Goal: Ask a question

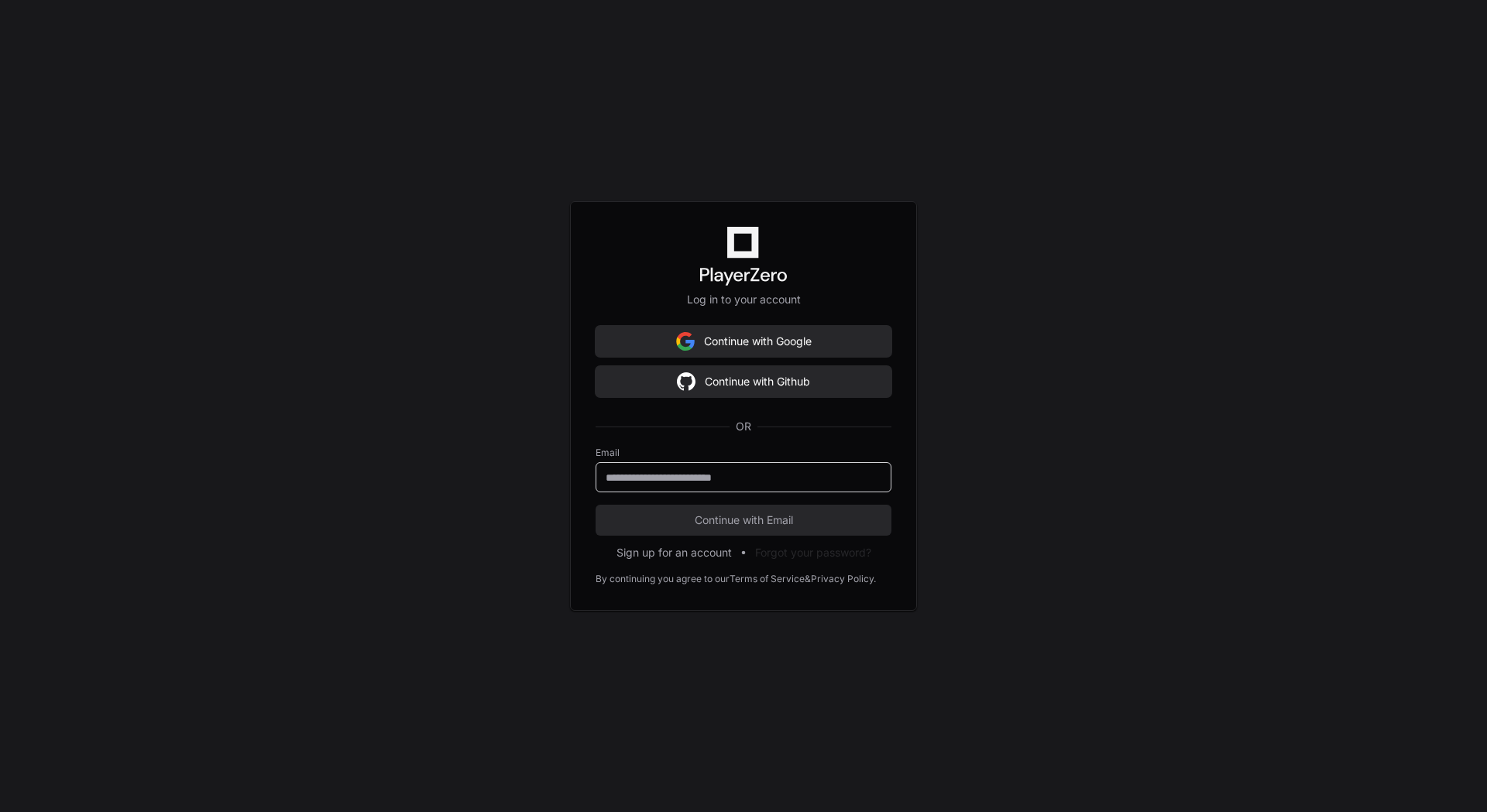
click at [712, 478] on input "email" at bounding box center [743, 478] width 276 height 15
type input "**********"
click at [706, 522] on span "Continue with Email" at bounding box center [744, 520] width 296 height 15
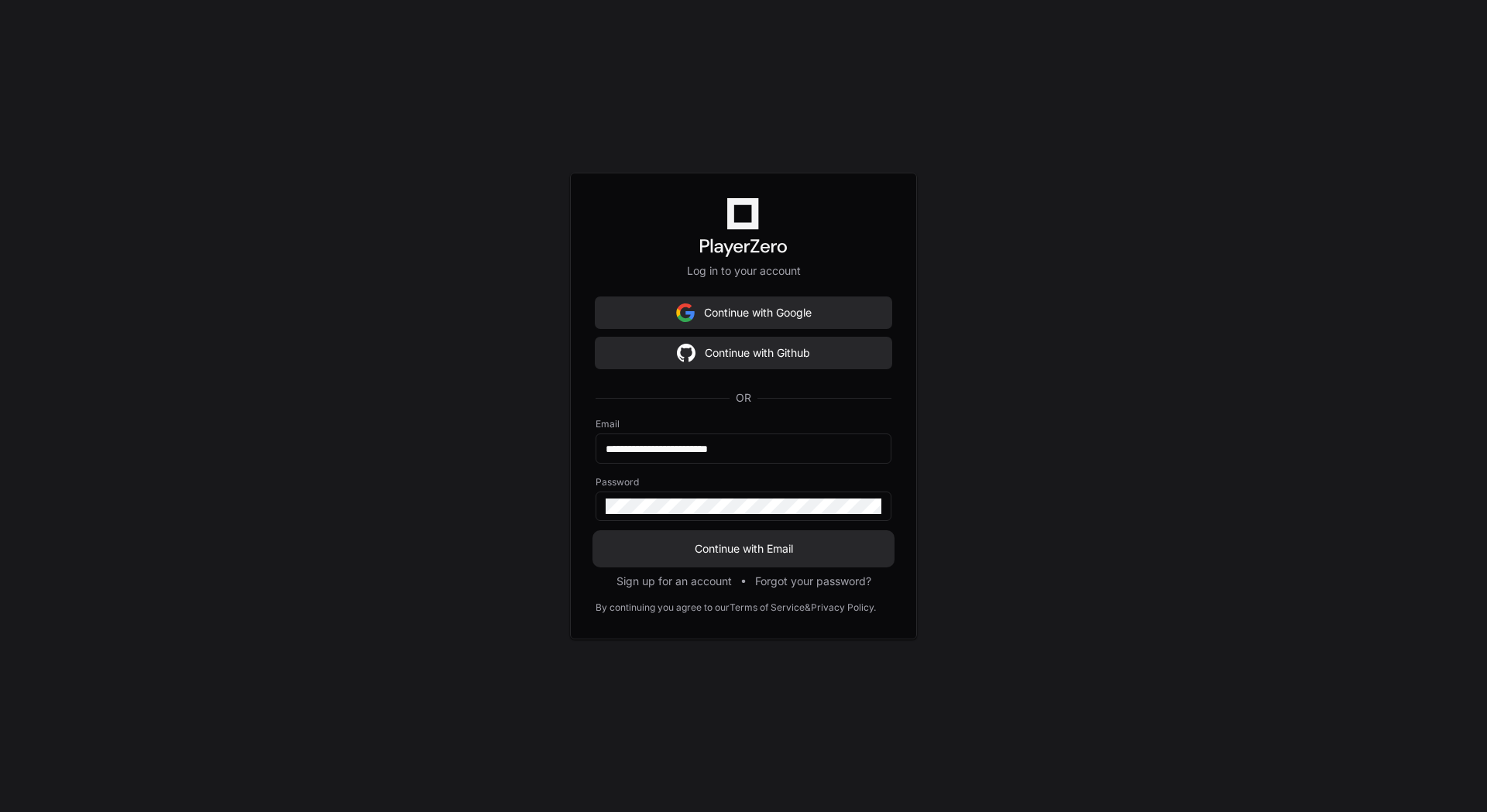
click at [737, 549] on span "Continue with Email" at bounding box center [744, 549] width 296 height 15
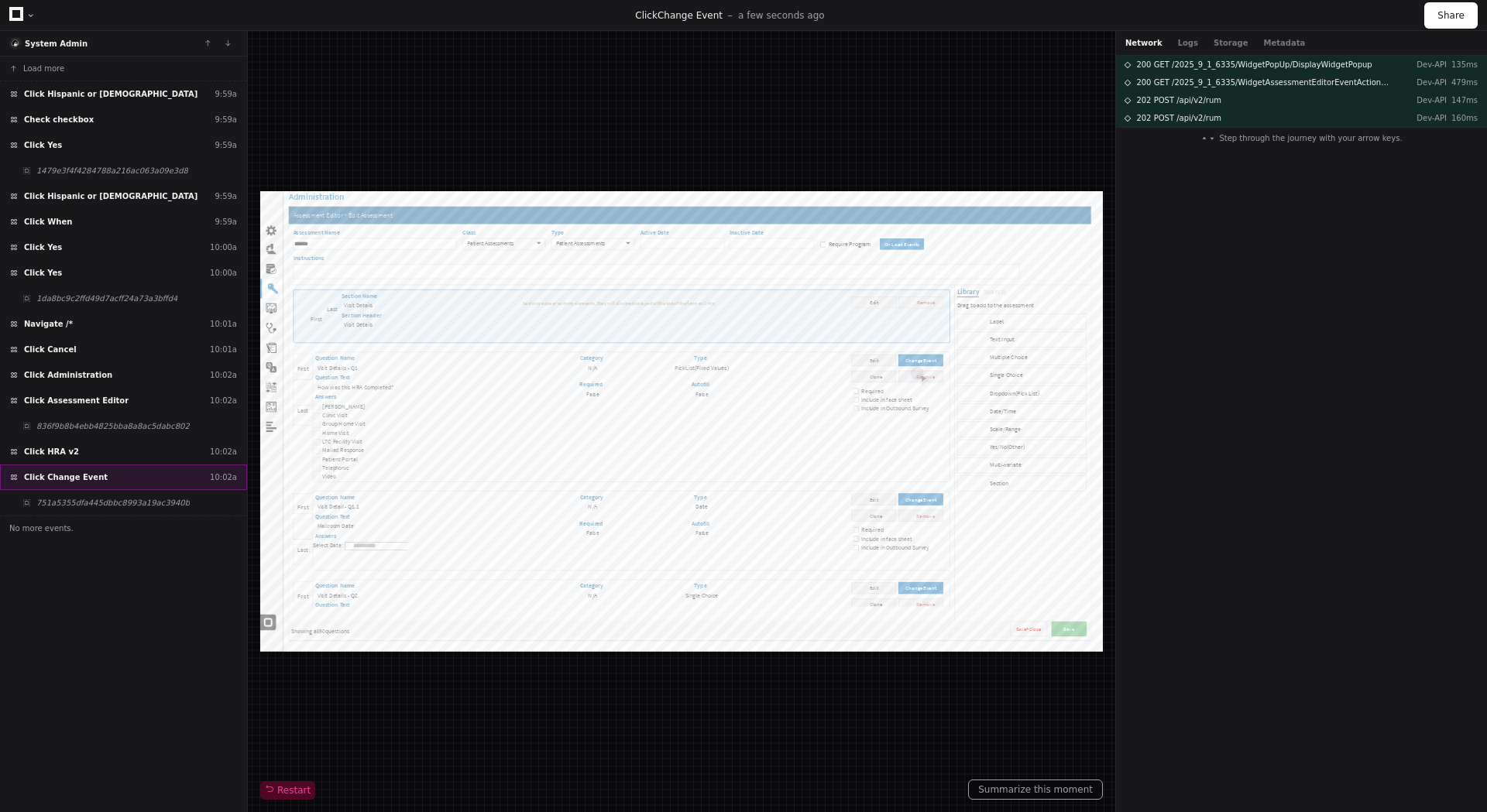
click at [91, 476] on span "Click Change Event" at bounding box center [65, 477] width 83 height 12
click at [102, 498] on span "751a5355dfa445dbbc8993a19ac3940b" at bounding box center [112, 503] width 154 height 12
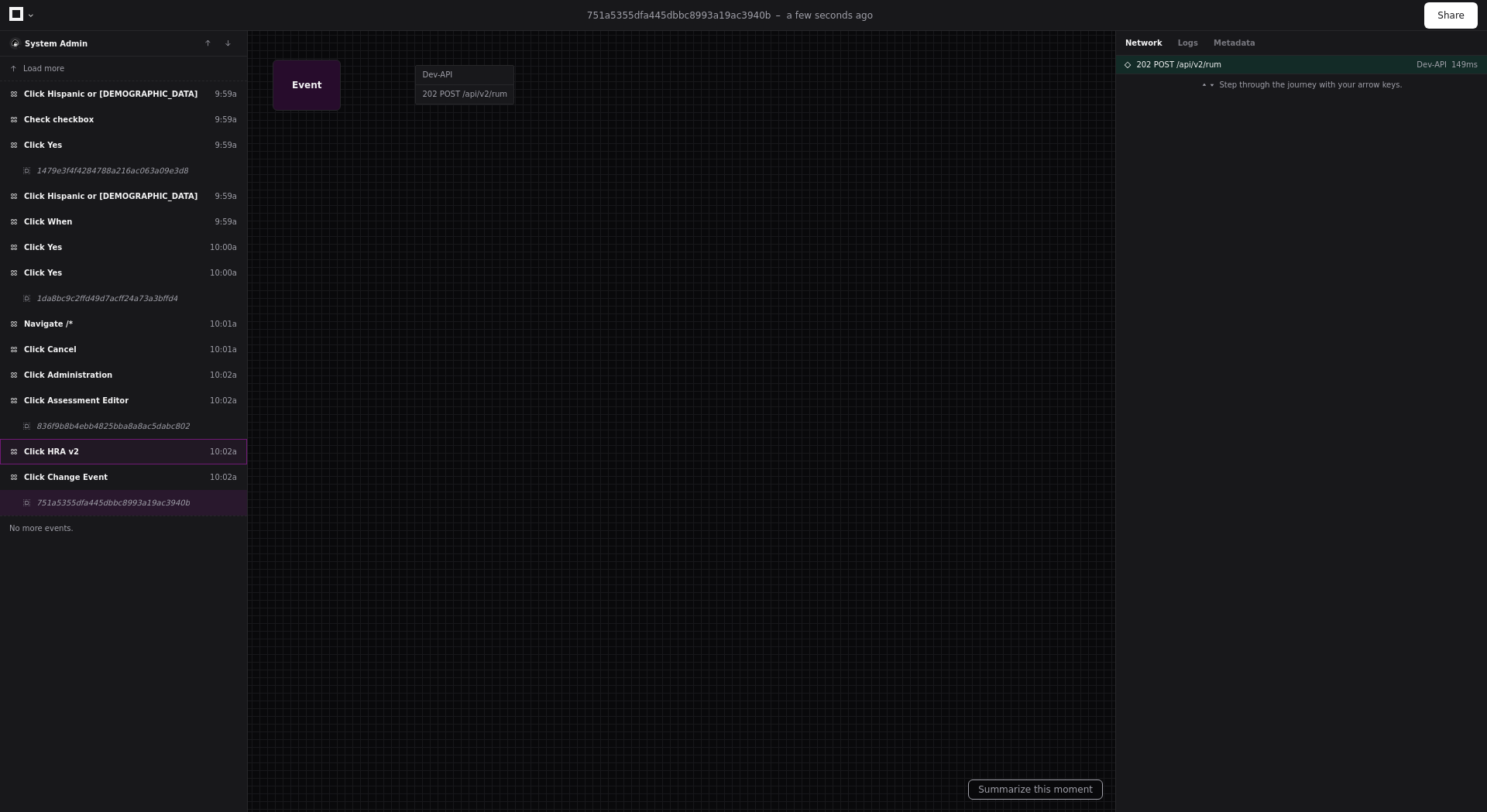
click at [86, 455] on div "Click HRA v2 10:02a" at bounding box center [124, 451] width 247 height 26
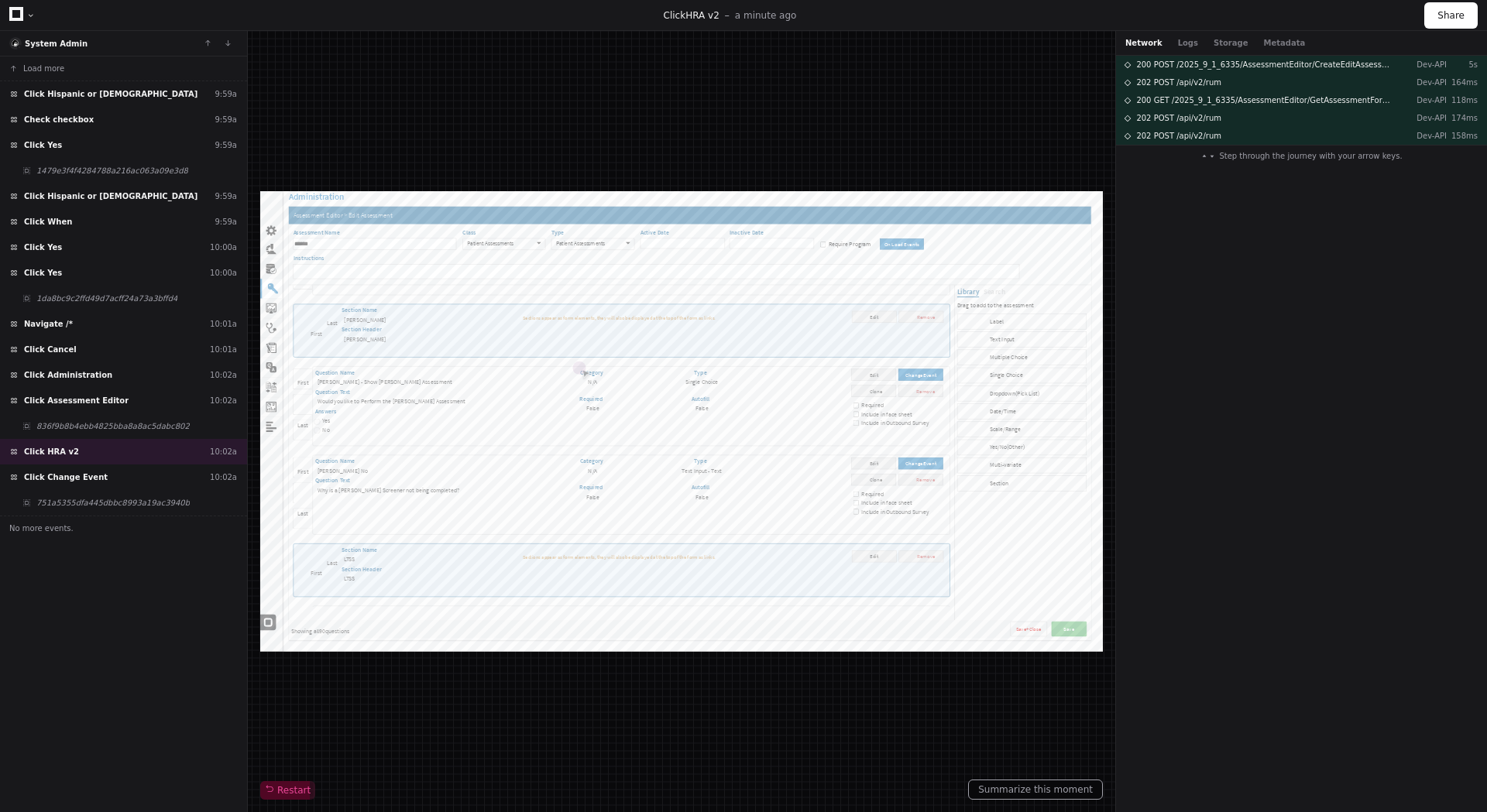
scroll to position [4645, 0]
click at [74, 470] on div "Click Change Event 10:02a" at bounding box center [124, 477] width 247 height 26
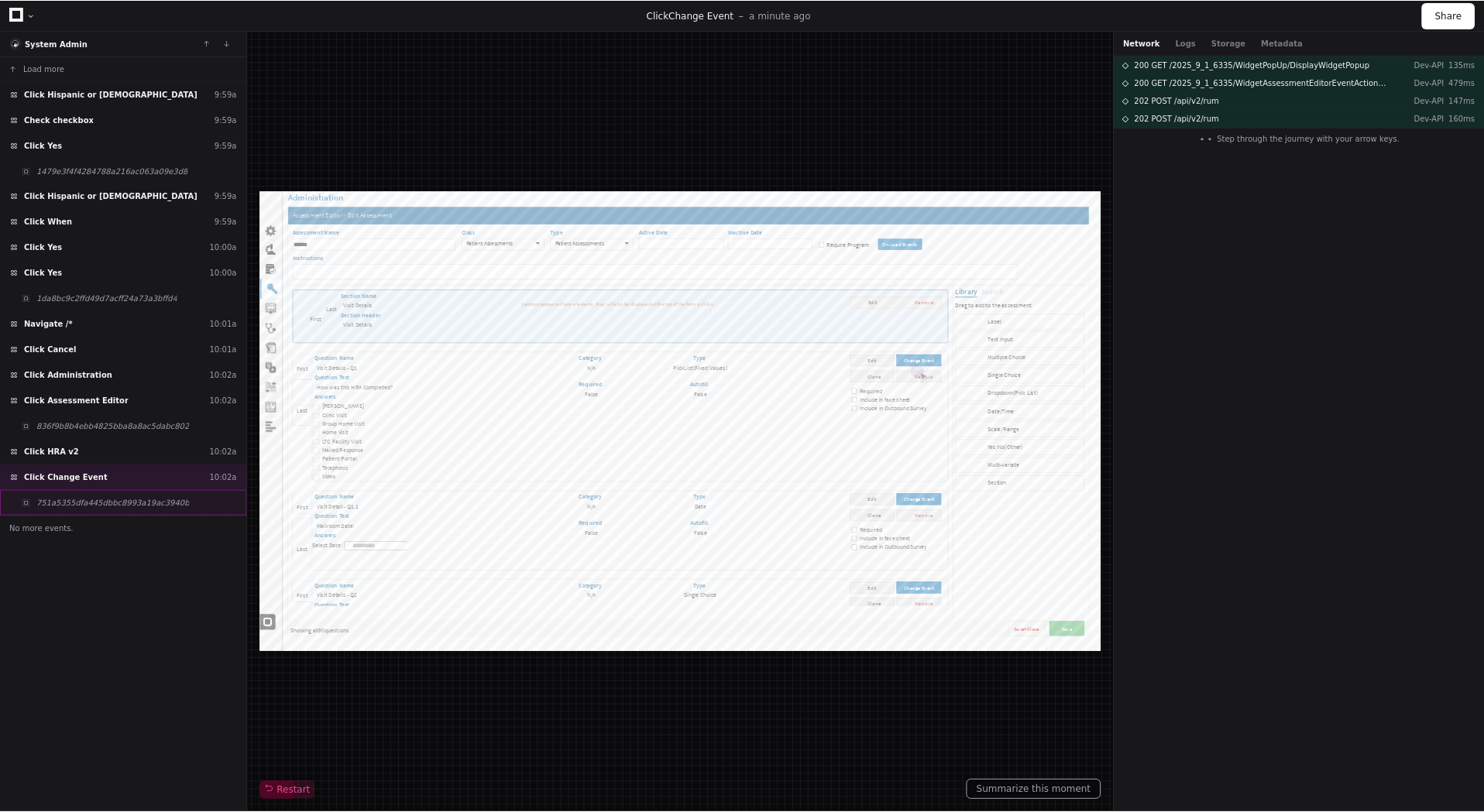
scroll to position [4645, 0]
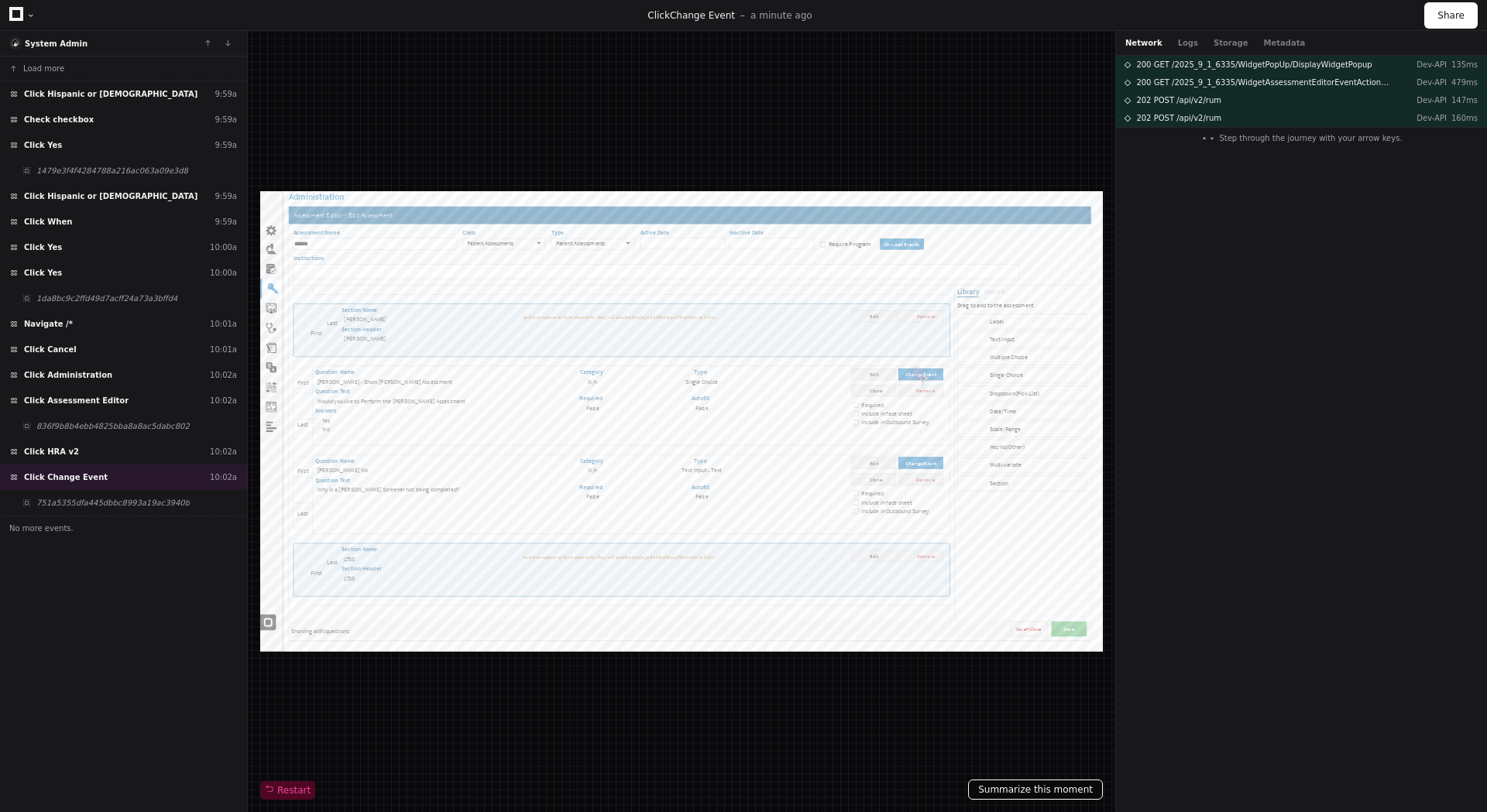
click at [1043, 797] on button "Summarize this moment" at bounding box center [1035, 789] width 135 height 20
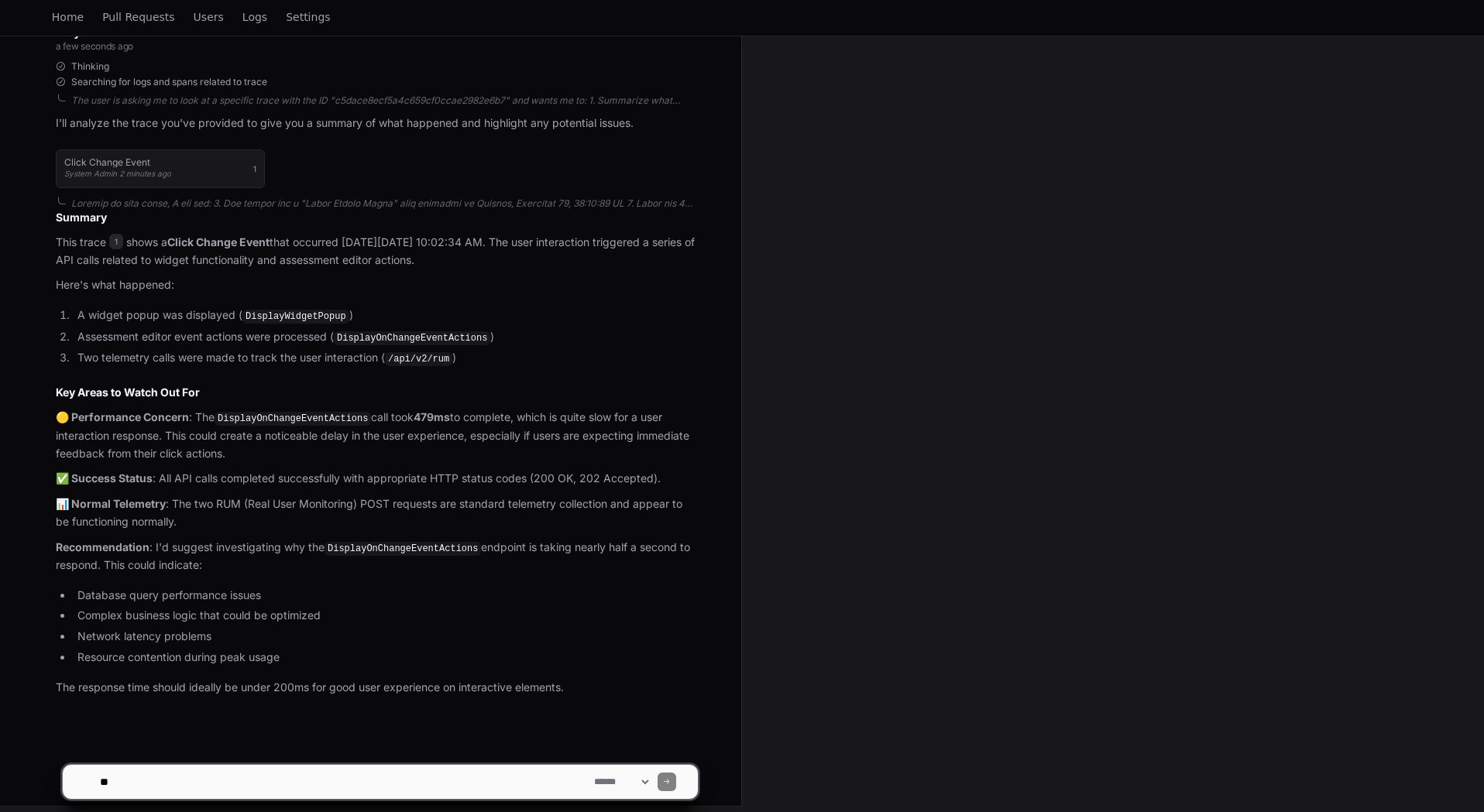
scroll to position [363, 0]
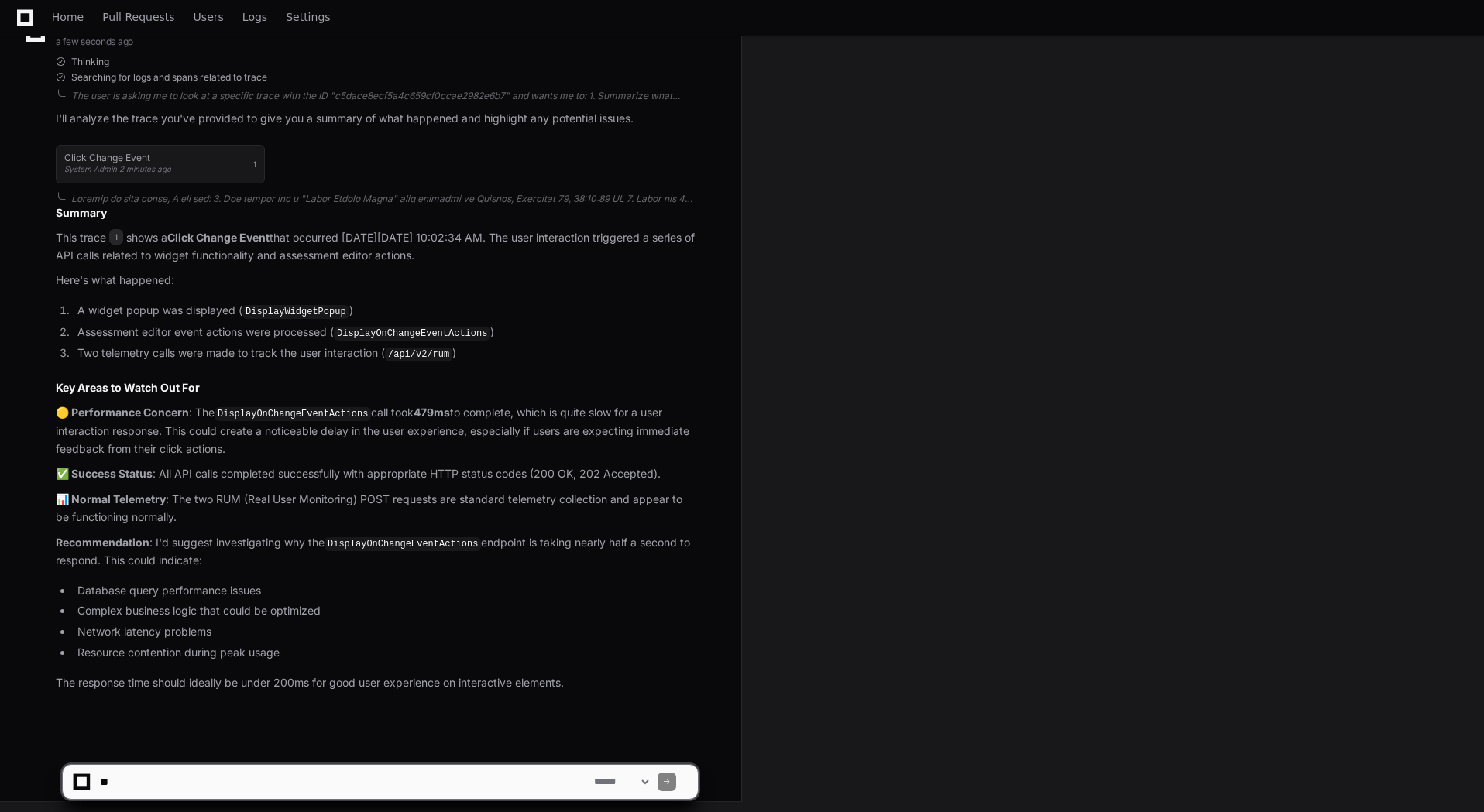
click at [344, 767] on textarea at bounding box center [344, 782] width 494 height 34
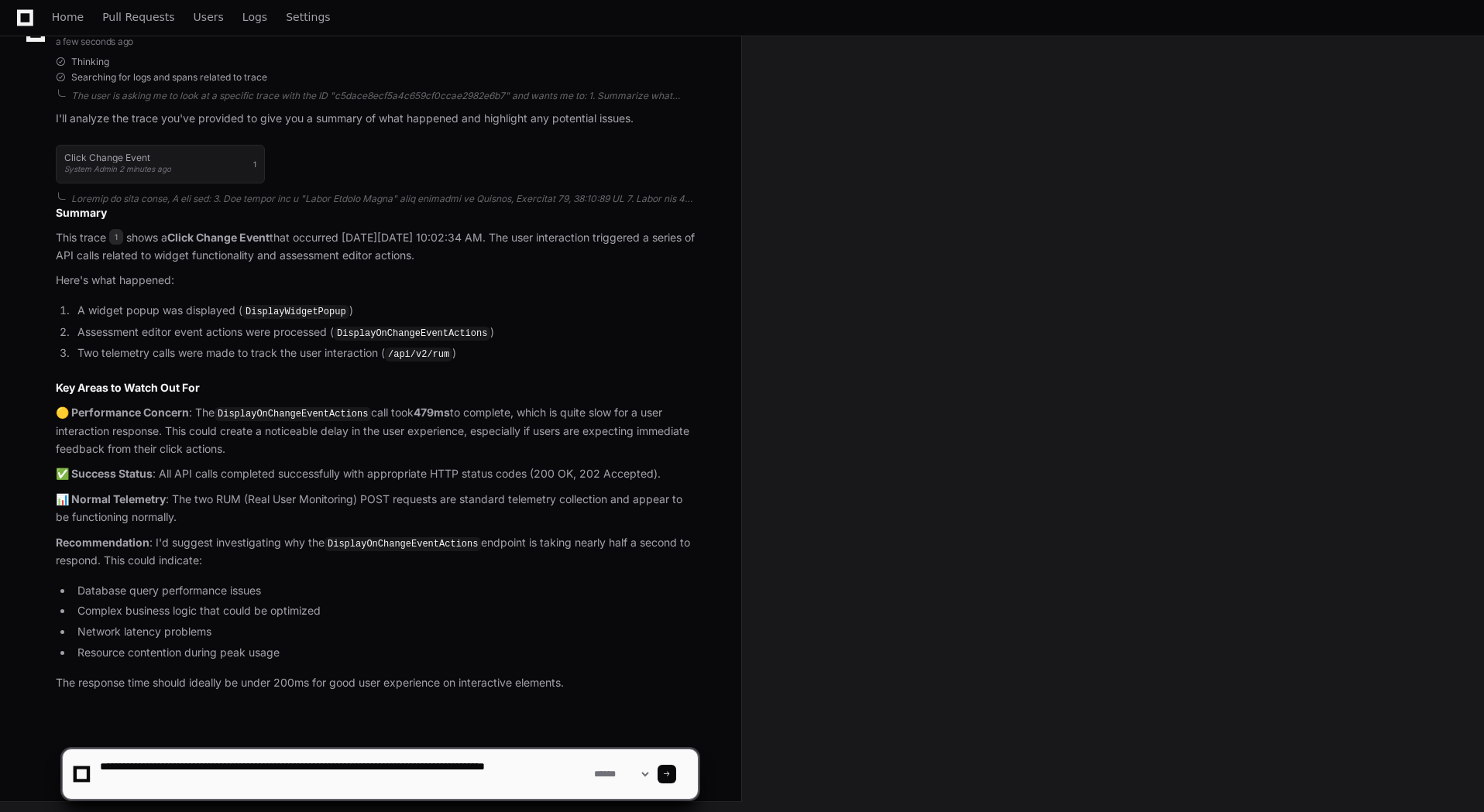
type textarea "**********"
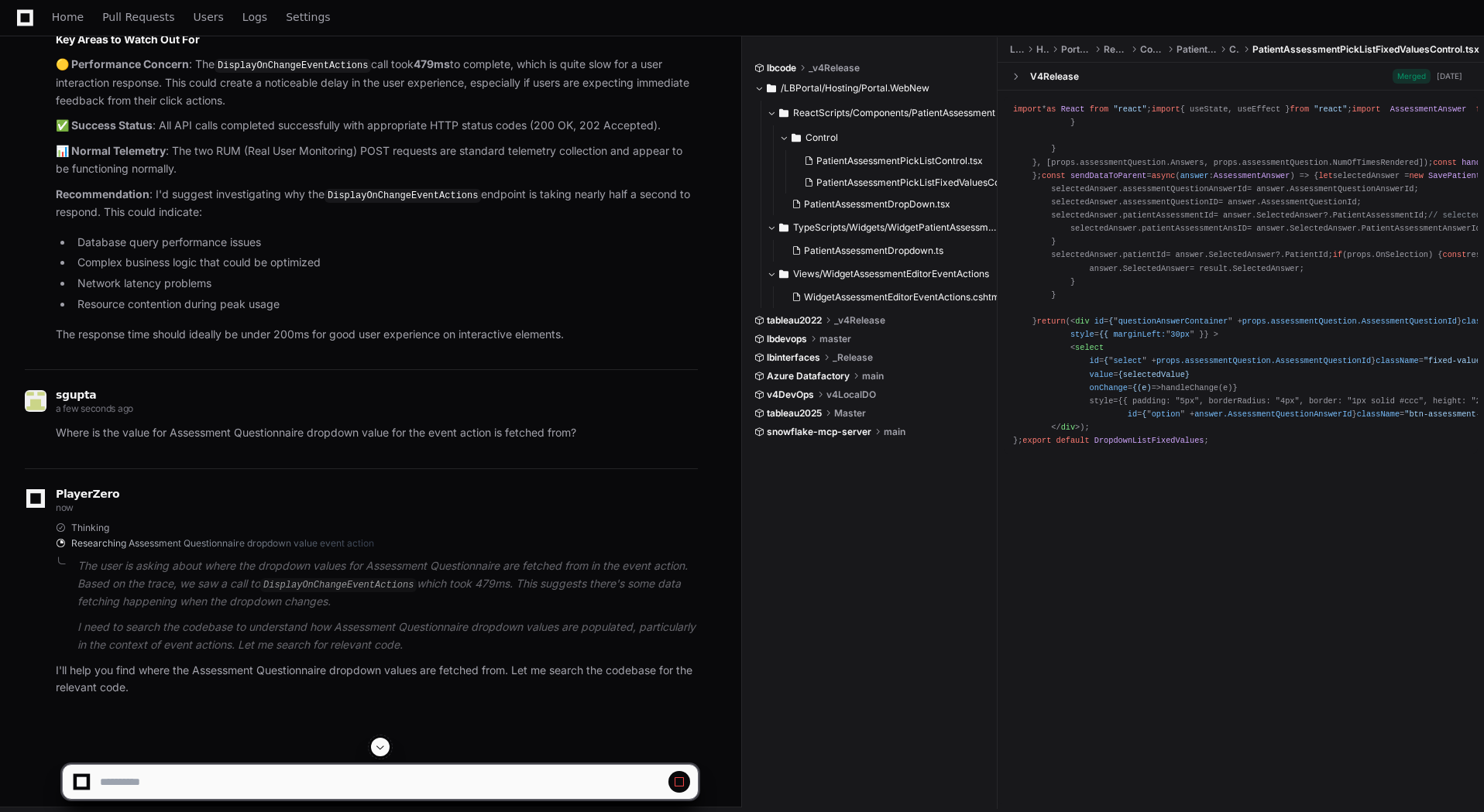
scroll to position [716, 0]
